Goal: Use online tool/utility: Utilize a website feature to perform a specific function

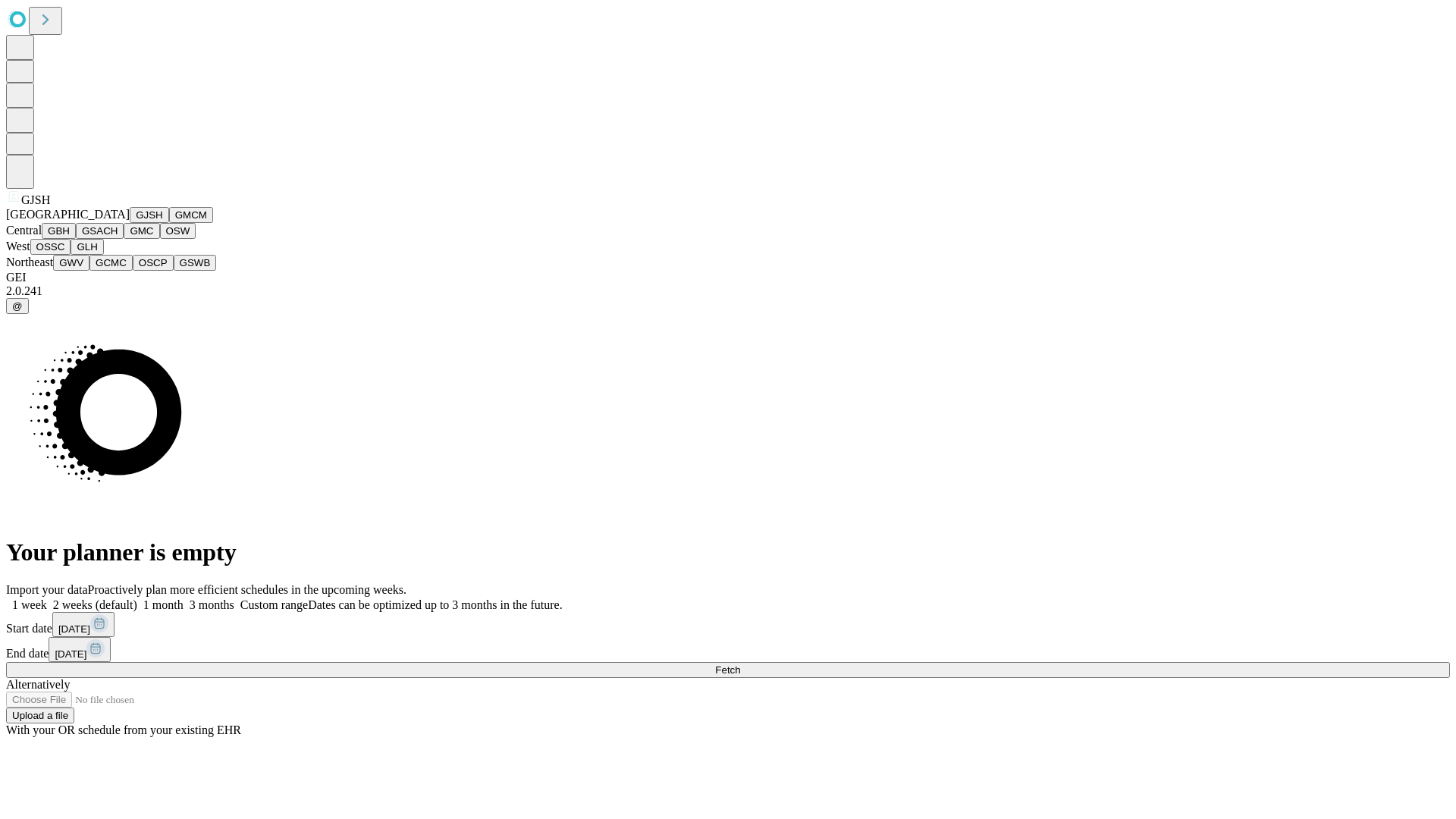
click at [130, 223] on button "GJSH" at bounding box center [150, 215] width 40 height 16
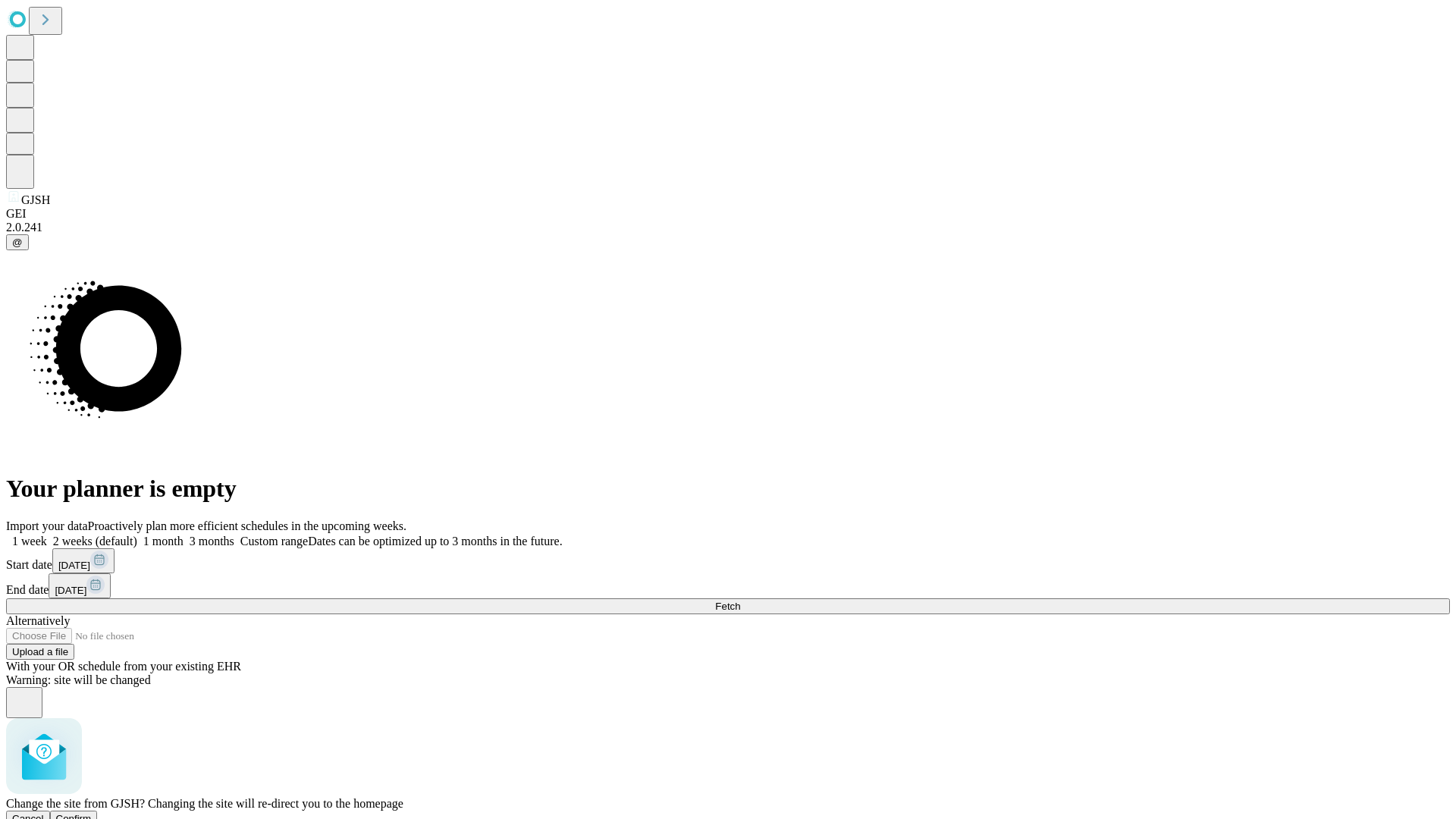
click at [92, 813] on span "Confirm" at bounding box center [73, 818] width 36 height 11
click at [47, 535] on label "1 week" at bounding box center [27, 541] width 41 height 13
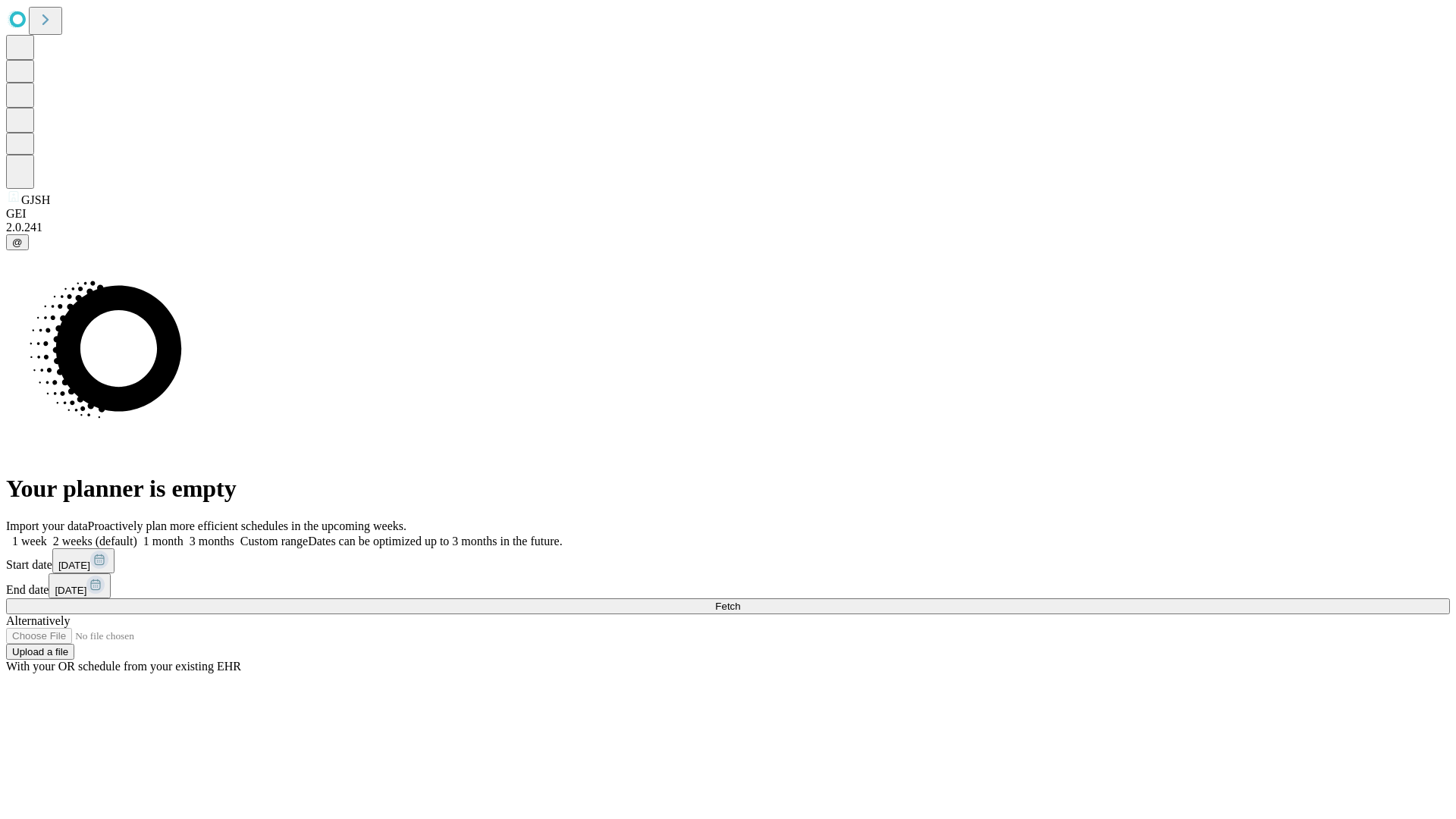
click at [740, 601] on span "Fetch" at bounding box center [727, 606] width 25 height 11
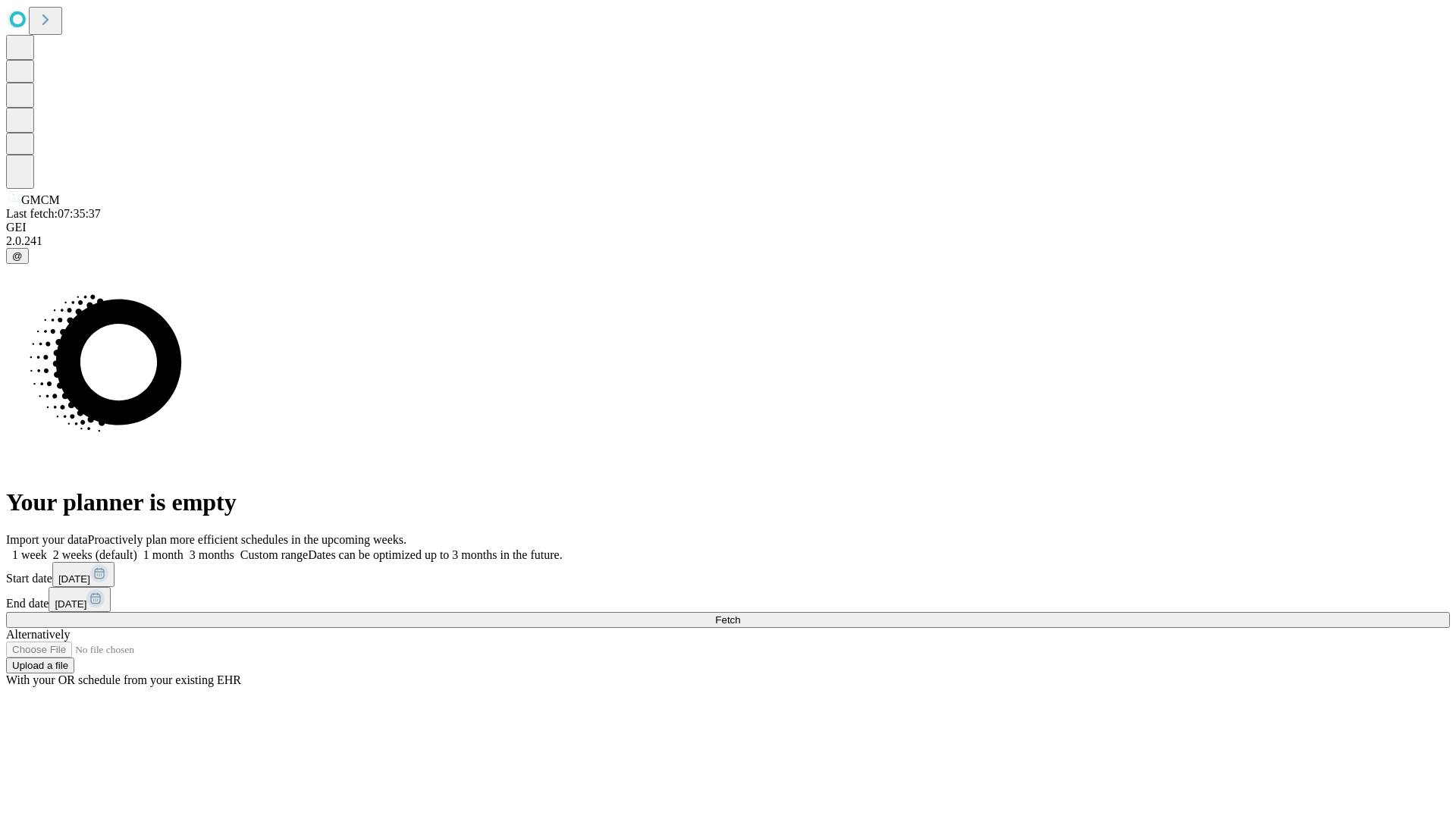
click at [47, 548] on label "1 week" at bounding box center [27, 554] width 41 height 13
click at [740, 614] on span "Fetch" at bounding box center [727, 619] width 25 height 11
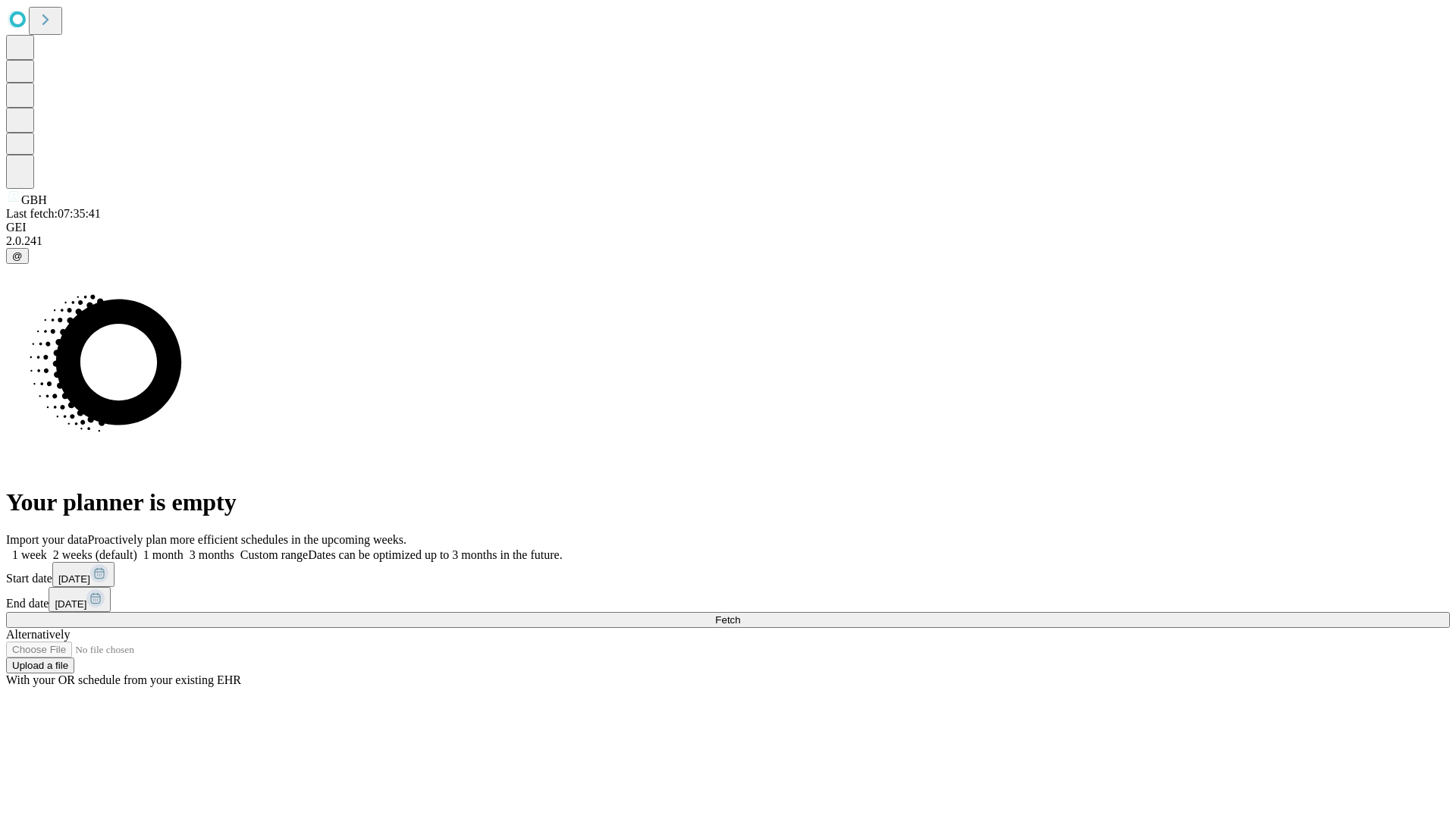
click at [47, 548] on label "1 week" at bounding box center [27, 554] width 41 height 13
click at [740, 614] on span "Fetch" at bounding box center [727, 619] width 25 height 11
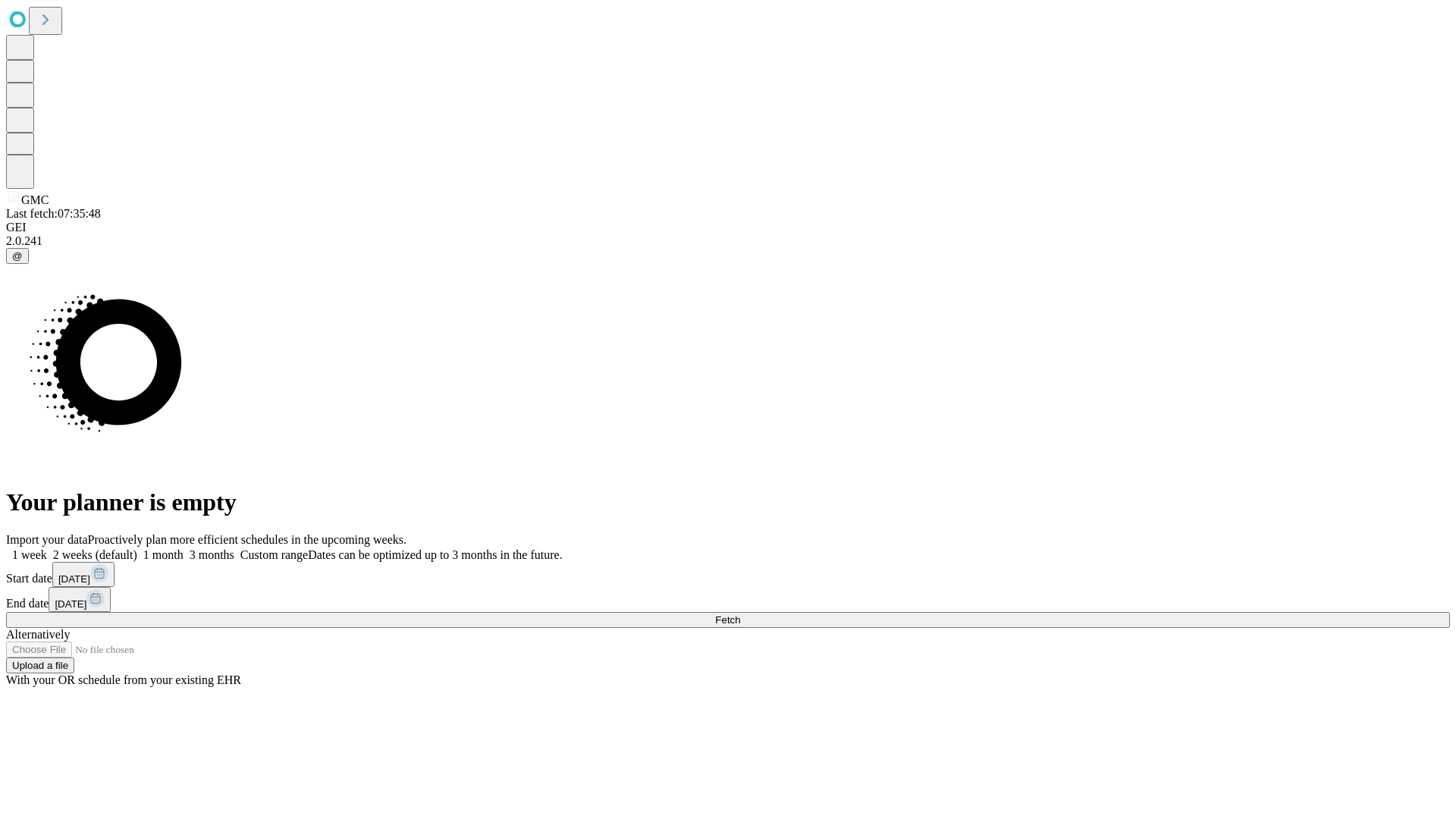
click at [47, 548] on label "1 week" at bounding box center [27, 554] width 41 height 13
click at [740, 614] on span "Fetch" at bounding box center [727, 619] width 25 height 11
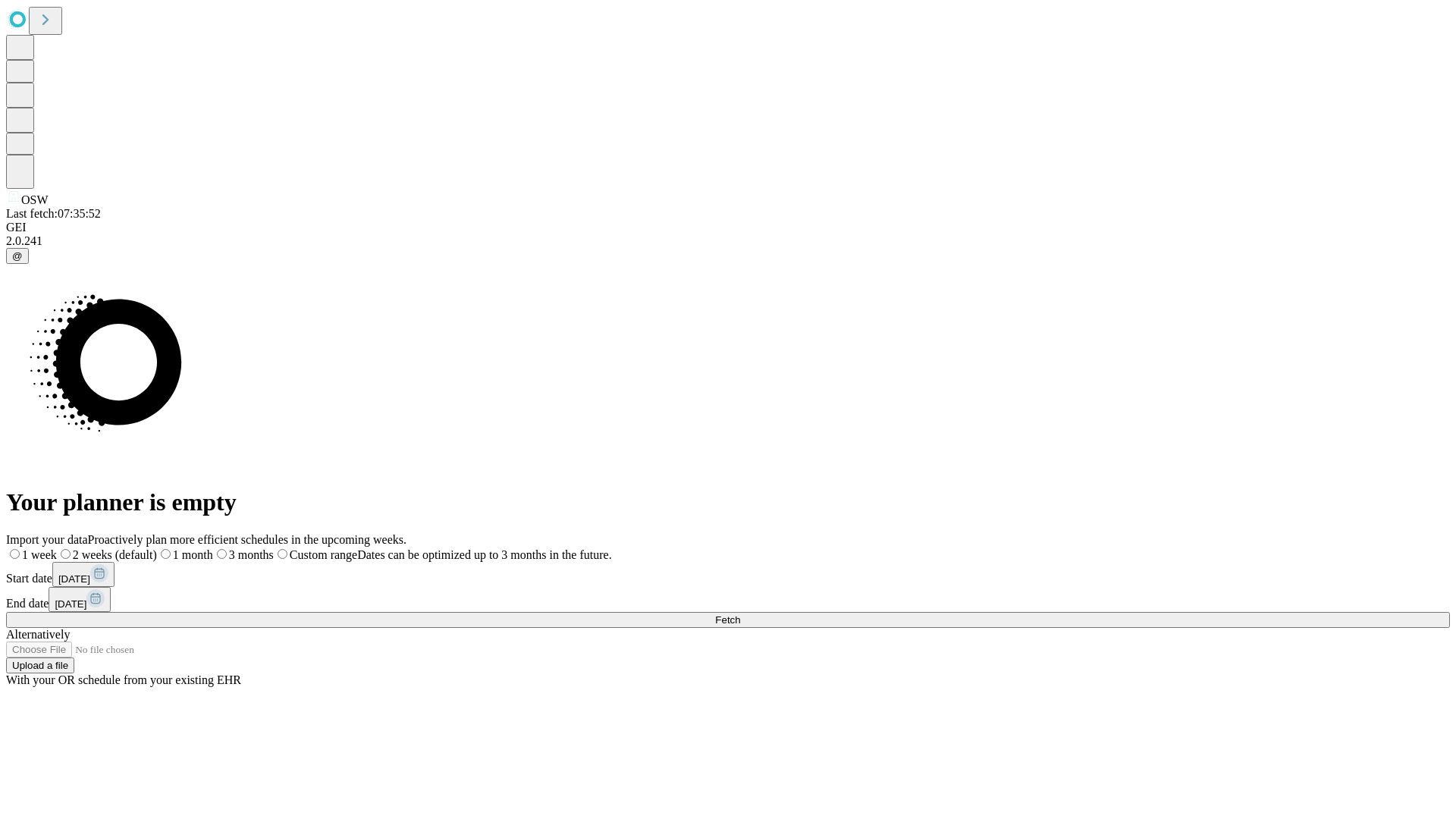
click at [740, 614] on span "Fetch" at bounding box center [727, 619] width 25 height 11
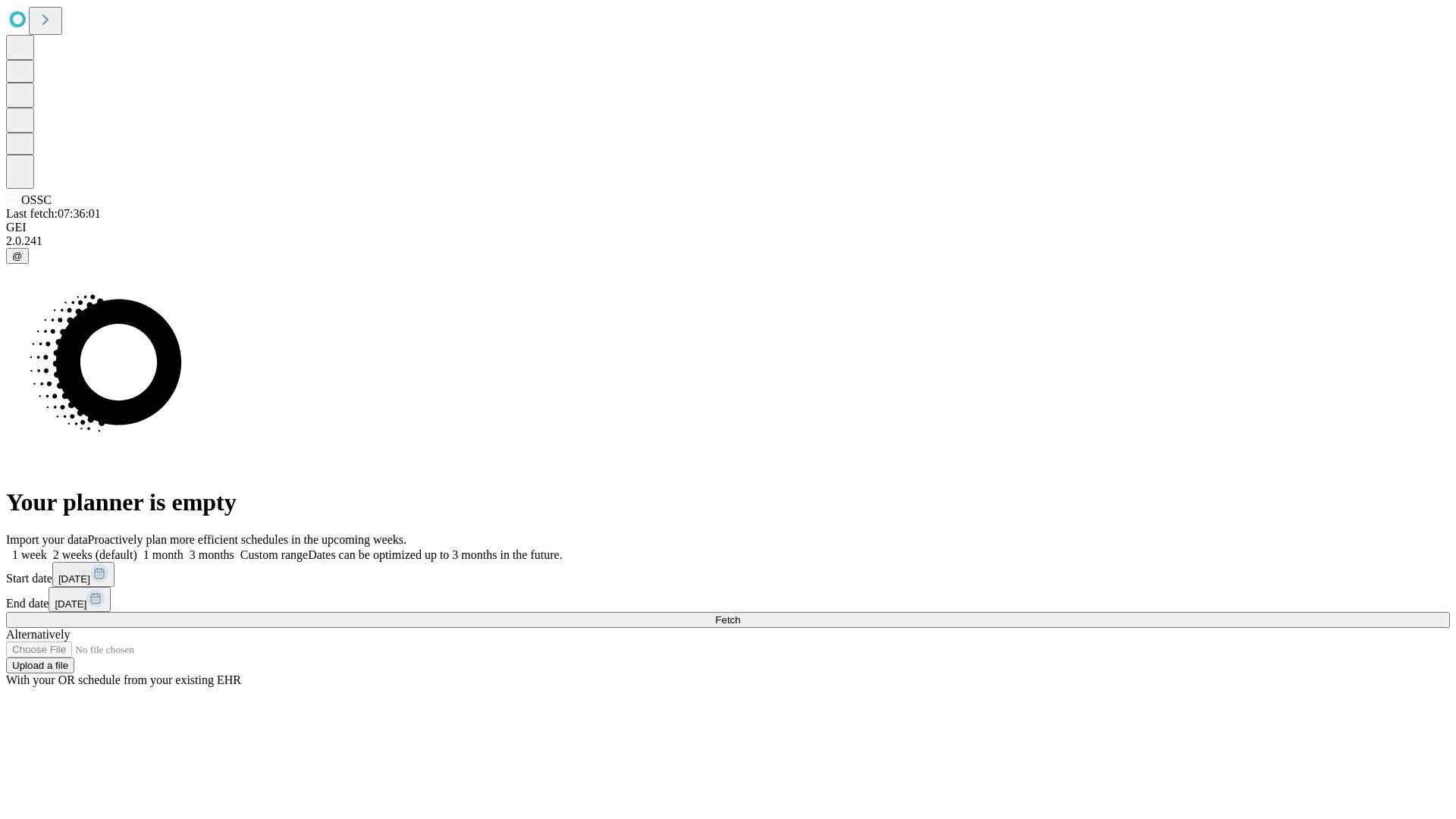
click at [47, 548] on label "1 week" at bounding box center [27, 554] width 41 height 13
click at [740, 614] on span "Fetch" at bounding box center [727, 619] width 25 height 11
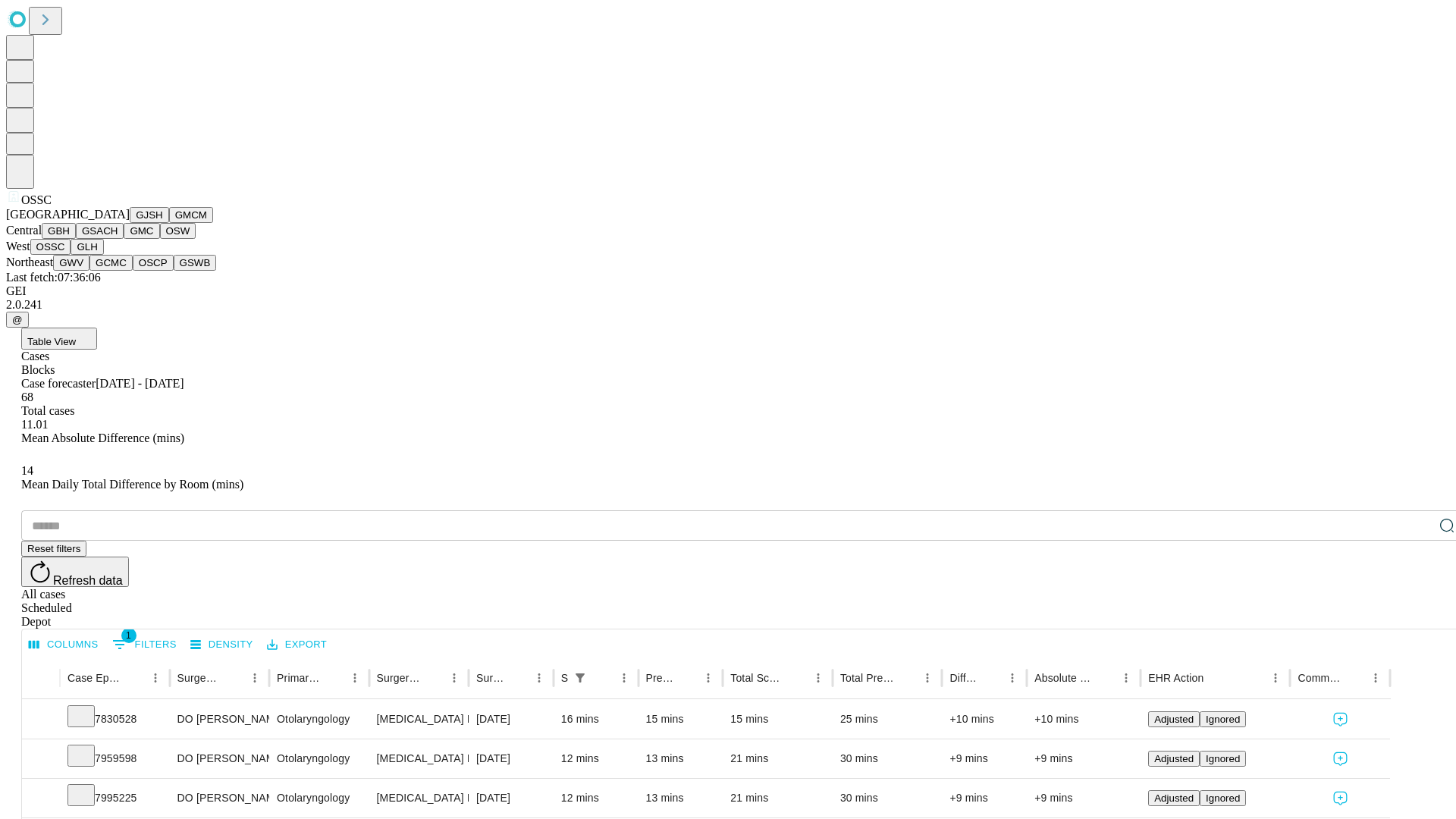
click at [103, 255] on button "GLH" at bounding box center [86, 246] width 33 height 16
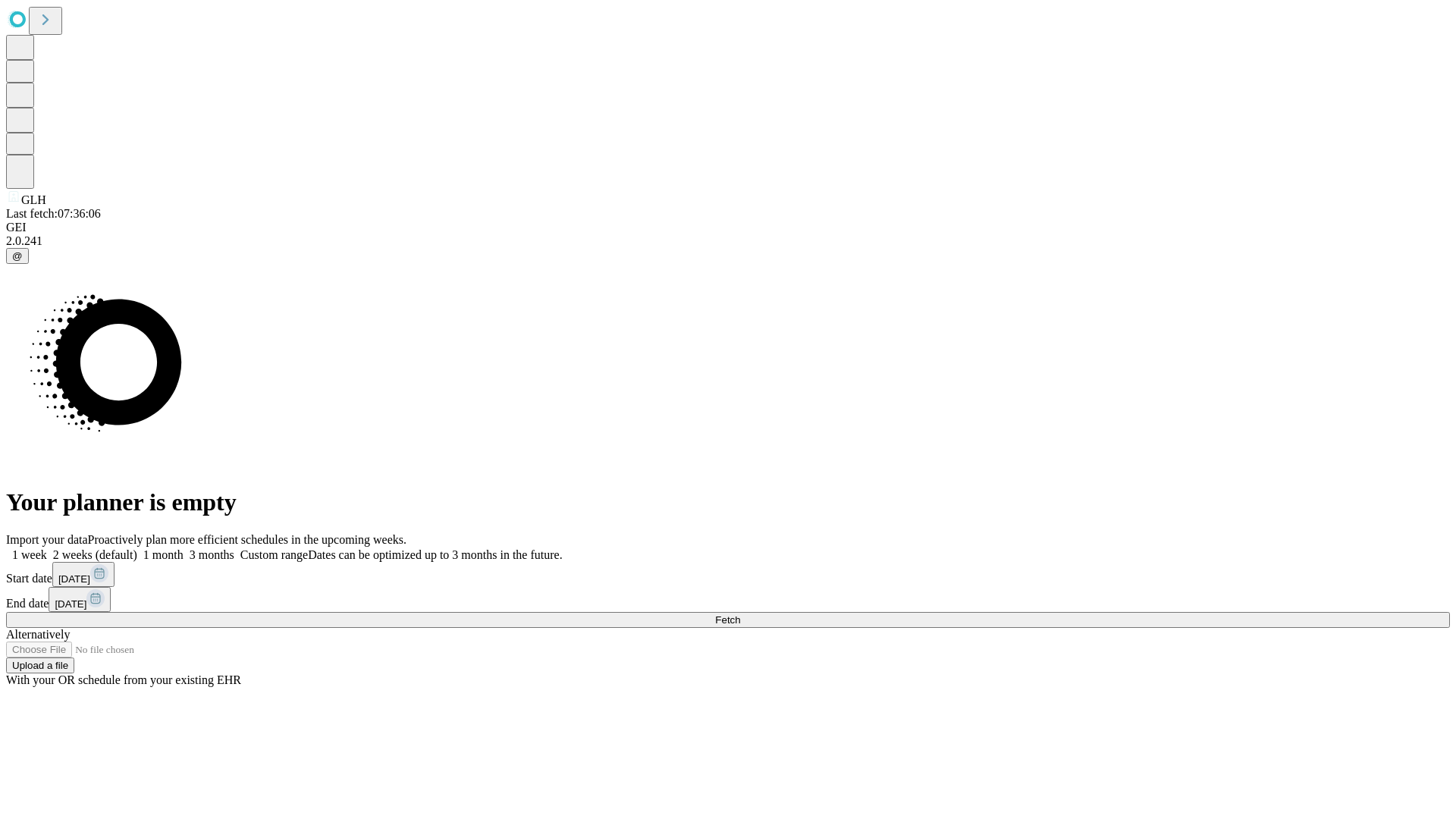
click at [47, 548] on label "1 week" at bounding box center [27, 554] width 41 height 13
click at [740, 614] on span "Fetch" at bounding box center [727, 619] width 25 height 11
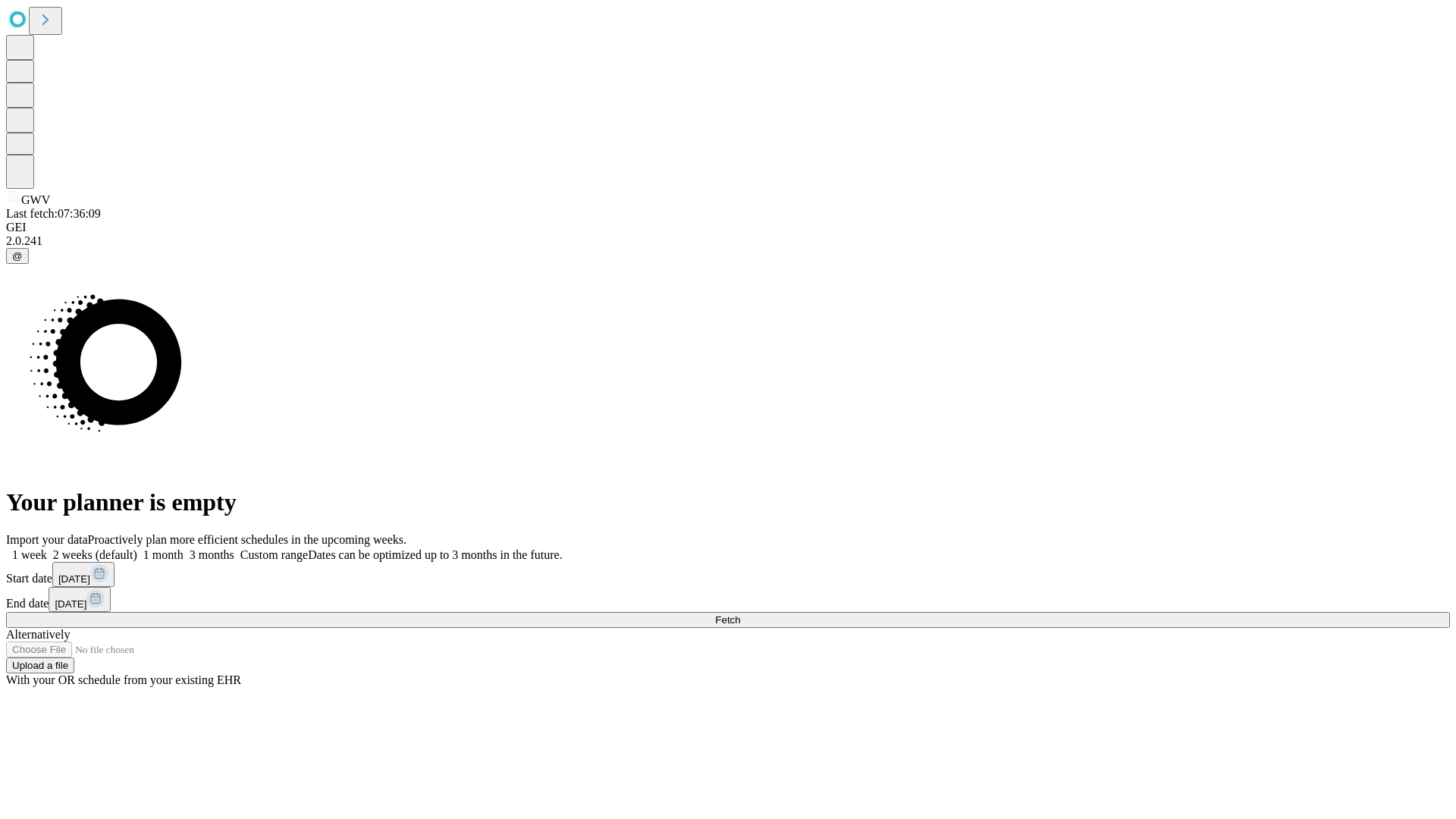
click at [740, 614] on span "Fetch" at bounding box center [727, 619] width 25 height 11
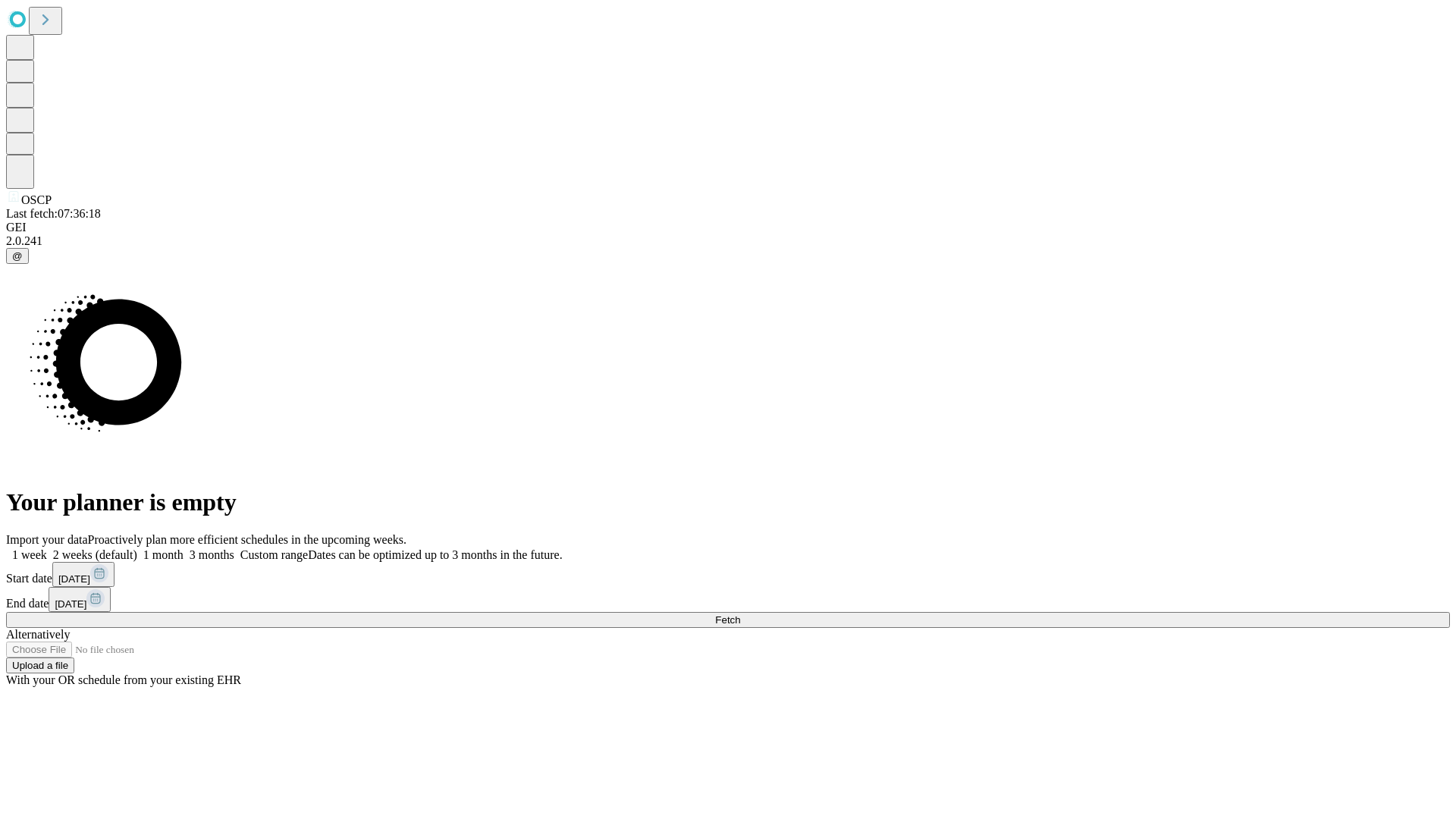
click at [47, 548] on label "1 week" at bounding box center [27, 554] width 41 height 13
click at [740, 614] on span "Fetch" at bounding box center [727, 619] width 25 height 11
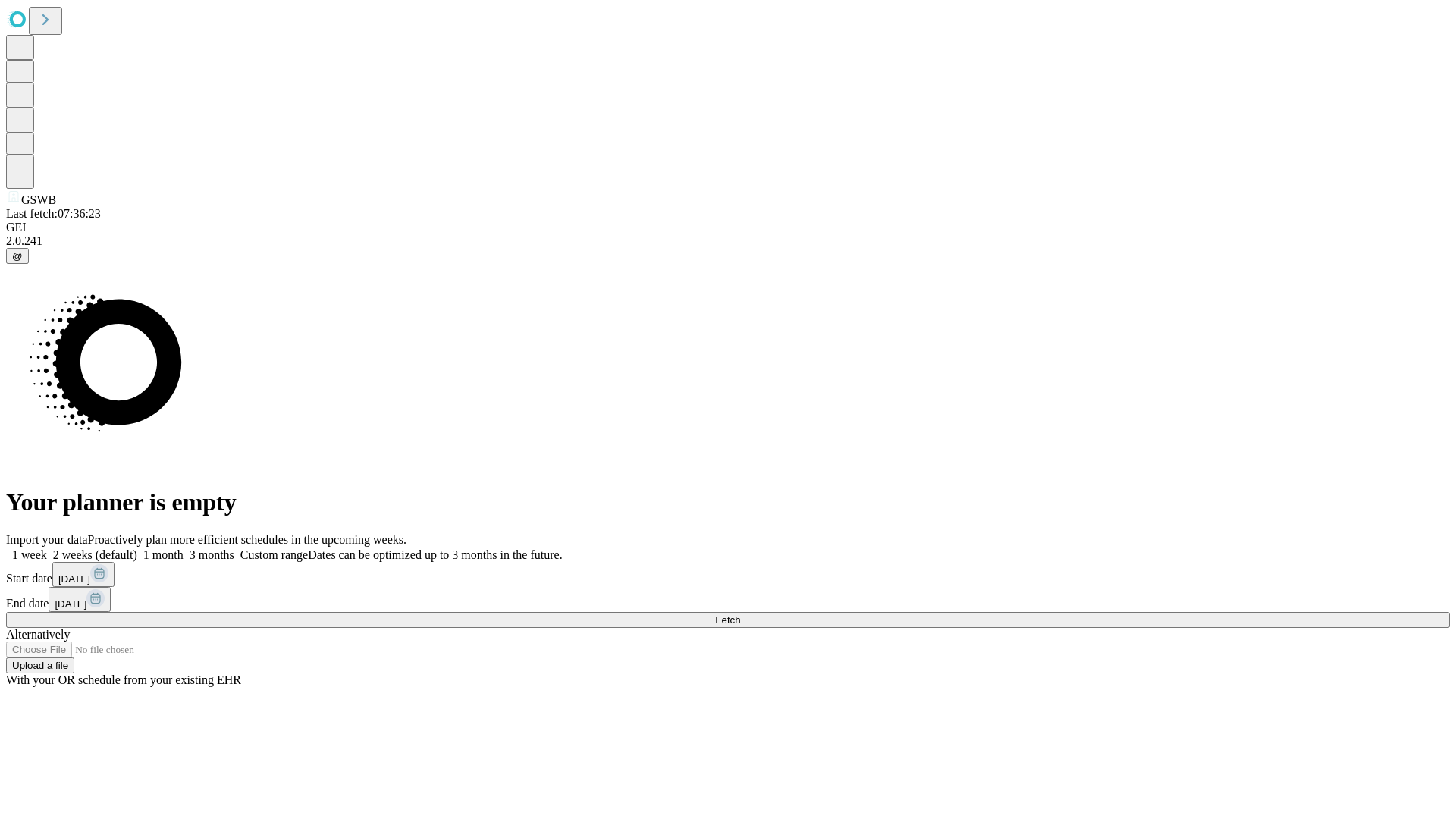
click at [47, 548] on label "1 week" at bounding box center [27, 554] width 41 height 13
click at [740, 614] on span "Fetch" at bounding box center [727, 619] width 25 height 11
